Goal: Understand process/instructions

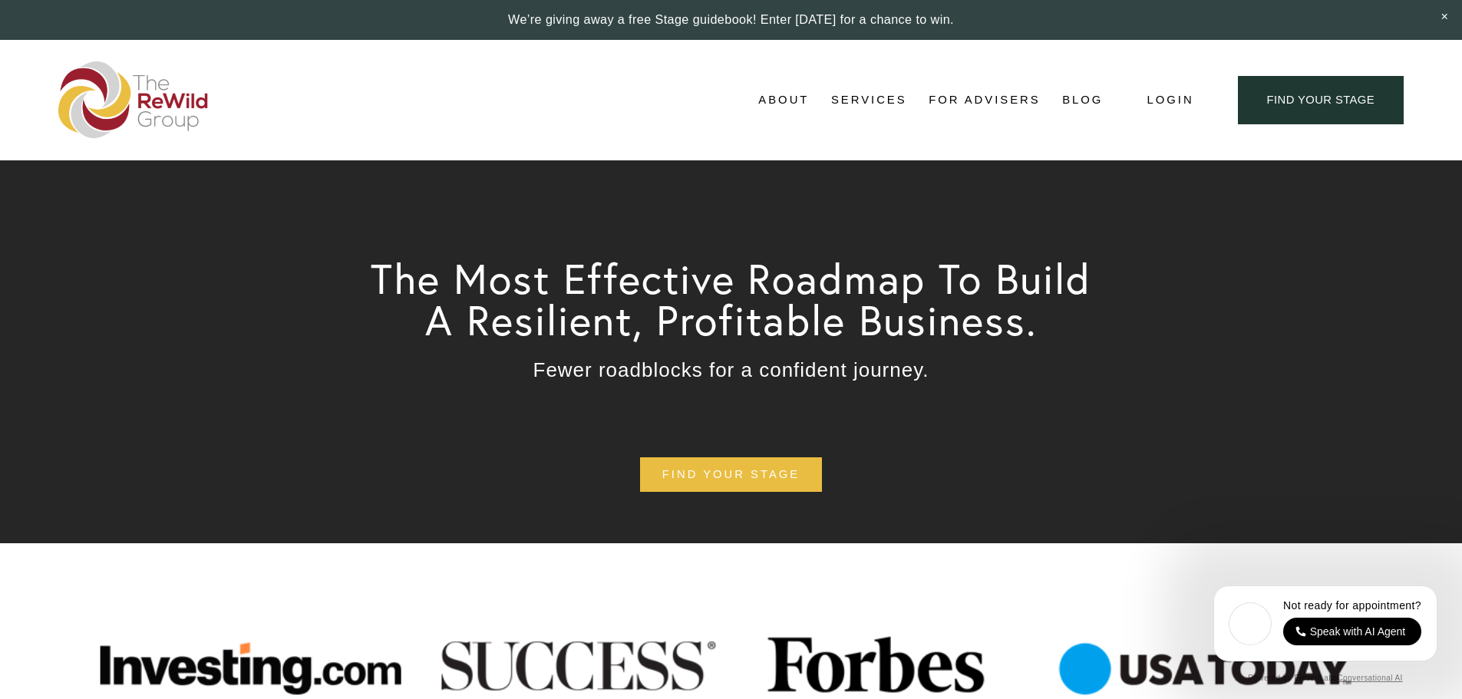
click at [1288, 100] on link "find your stage" at bounding box center [1321, 100] width 166 height 48
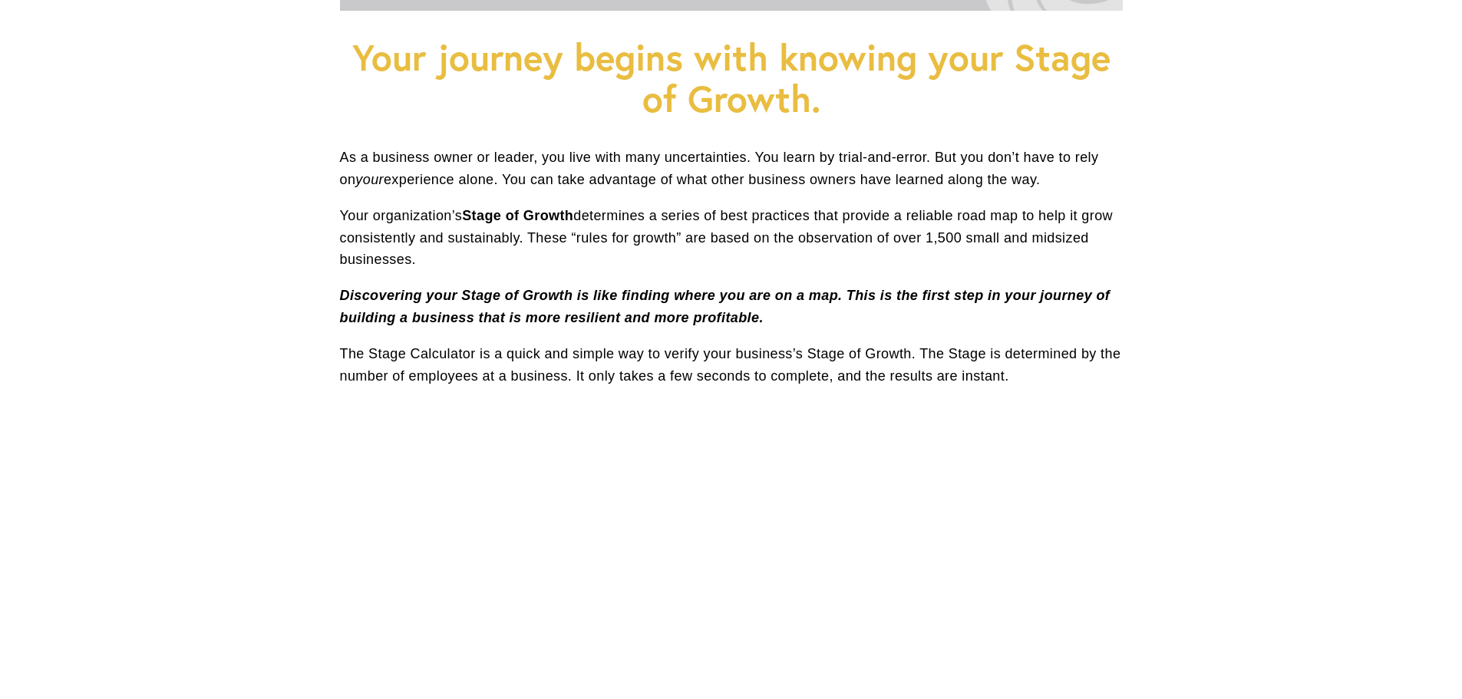
scroll to position [384, 0]
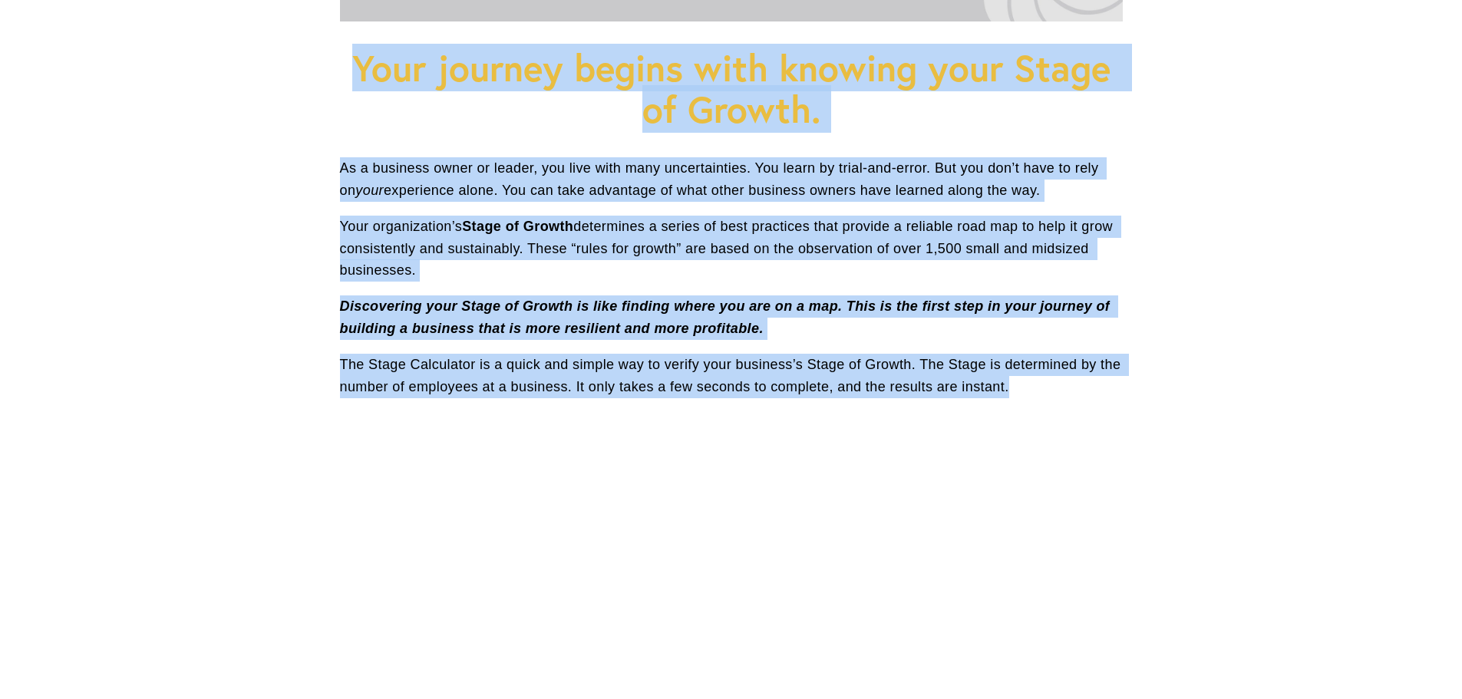
drag, startPoint x: 1011, startPoint y: 381, endPoint x: 357, endPoint y: 69, distance: 724.7
click at [357, 69] on div "Your journey begins with knowing your Stage of Growth. As a business owner or l…" at bounding box center [731, 223] width 783 height 350
copy div "Your journey begins with knowing your Stage of Growth. As a business owner or l…"
click at [659, 279] on p "Your organization’s Stage of Growth determines a series of best practices that …" at bounding box center [731, 249] width 783 height 66
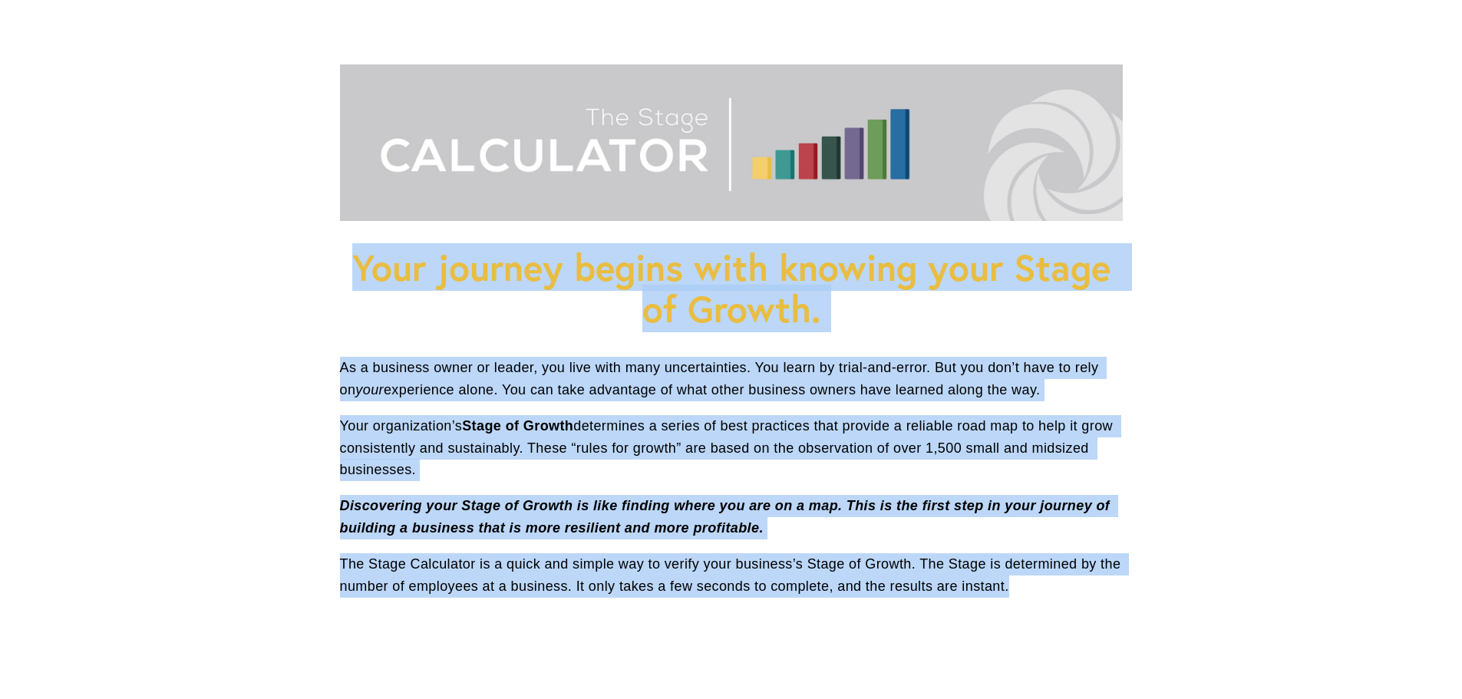
scroll to position [154, 0]
